Goal: Task Accomplishment & Management: Use online tool/utility

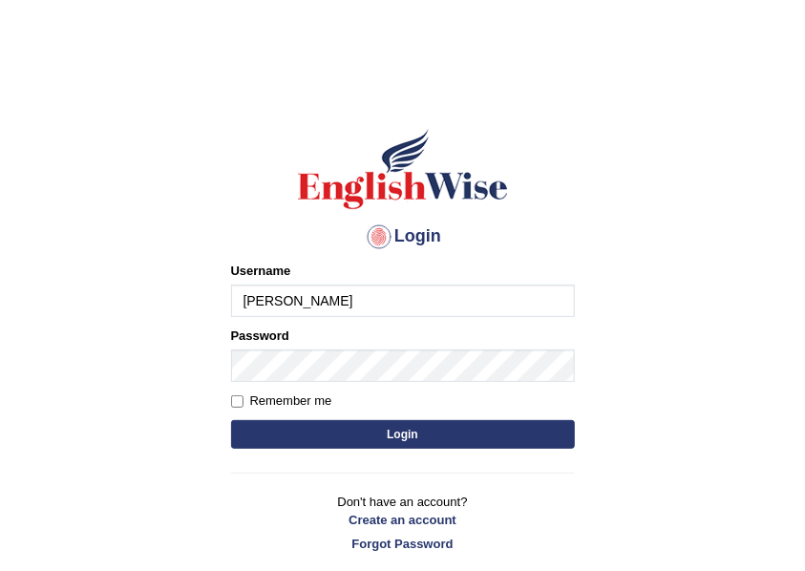
type input "reyad"
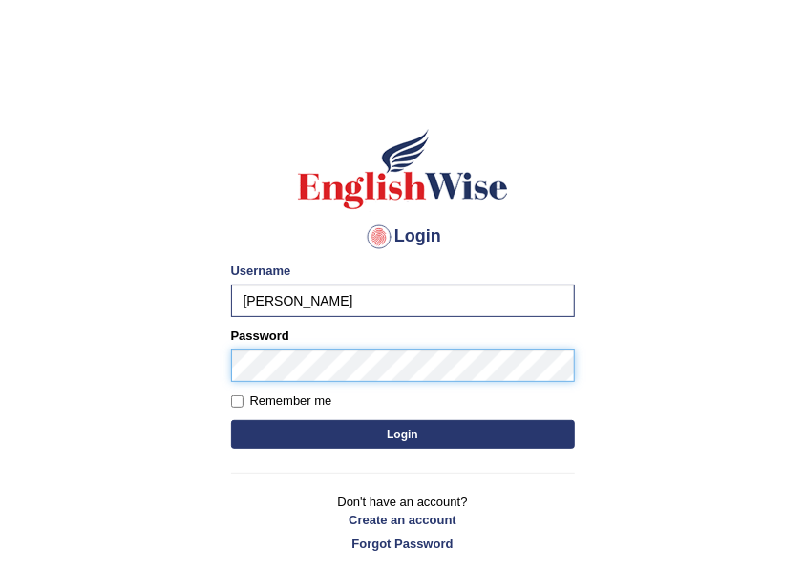
click at [231, 420] on button "Login" at bounding box center [403, 434] width 344 height 29
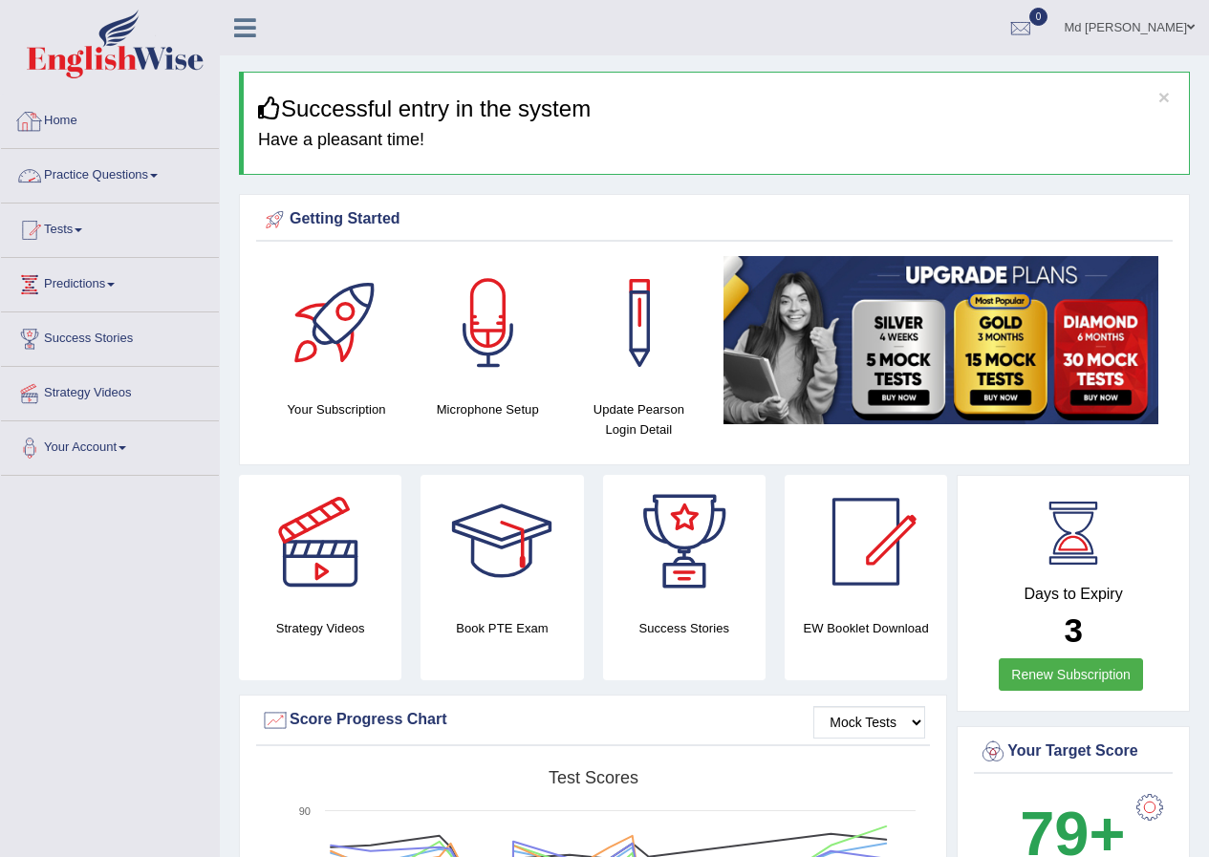
click at [151, 169] on link "Practice Questions" at bounding box center [110, 173] width 218 height 48
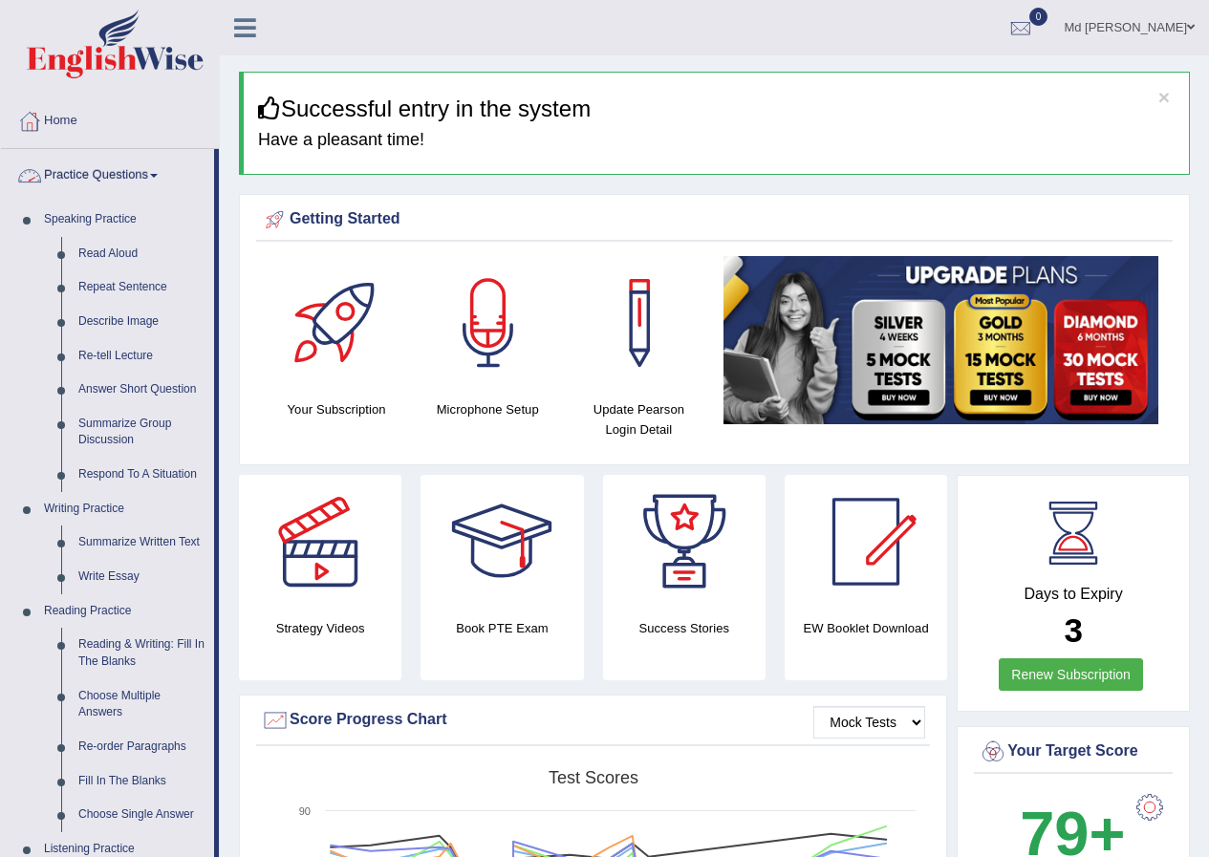
click at [122, 177] on link "Practice Questions" at bounding box center [107, 173] width 213 height 48
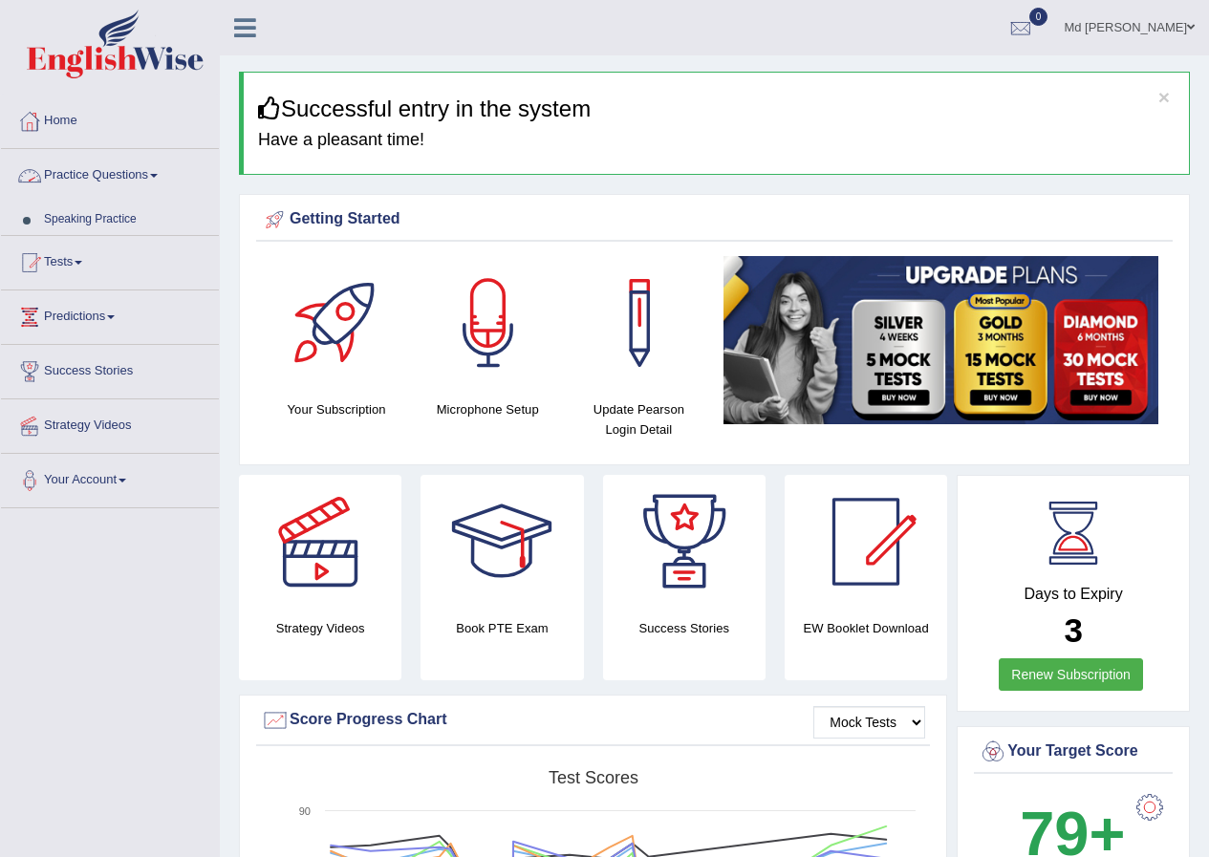
click at [122, 177] on link "Practice Questions" at bounding box center [110, 173] width 218 height 48
